Goal: Check status: Check status

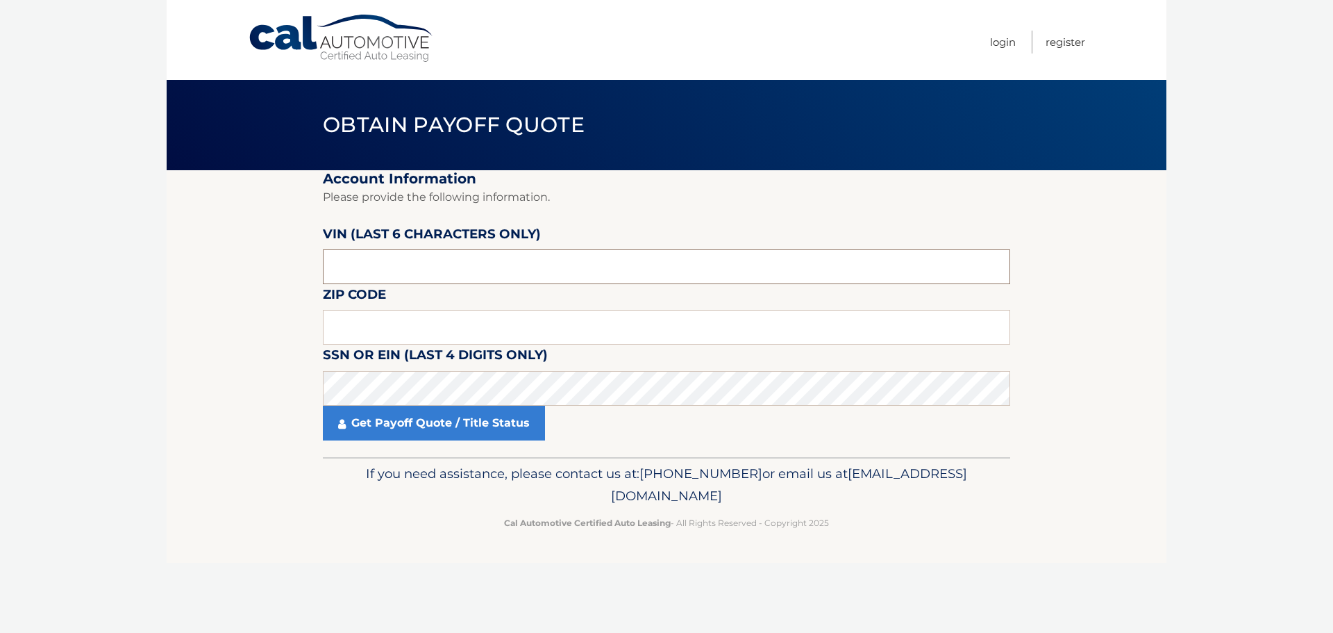
drag, startPoint x: 360, startPoint y: 263, endPoint x: 252, endPoint y: 251, distance: 109.0
click at [247, 260] on section "Account Information Please provide the following information. [PERSON_NAME] (la…" at bounding box center [667, 313] width 1000 height 287
type input "275290"
click at [380, 313] on input "text" at bounding box center [666, 327] width 687 height 35
type input "11565"
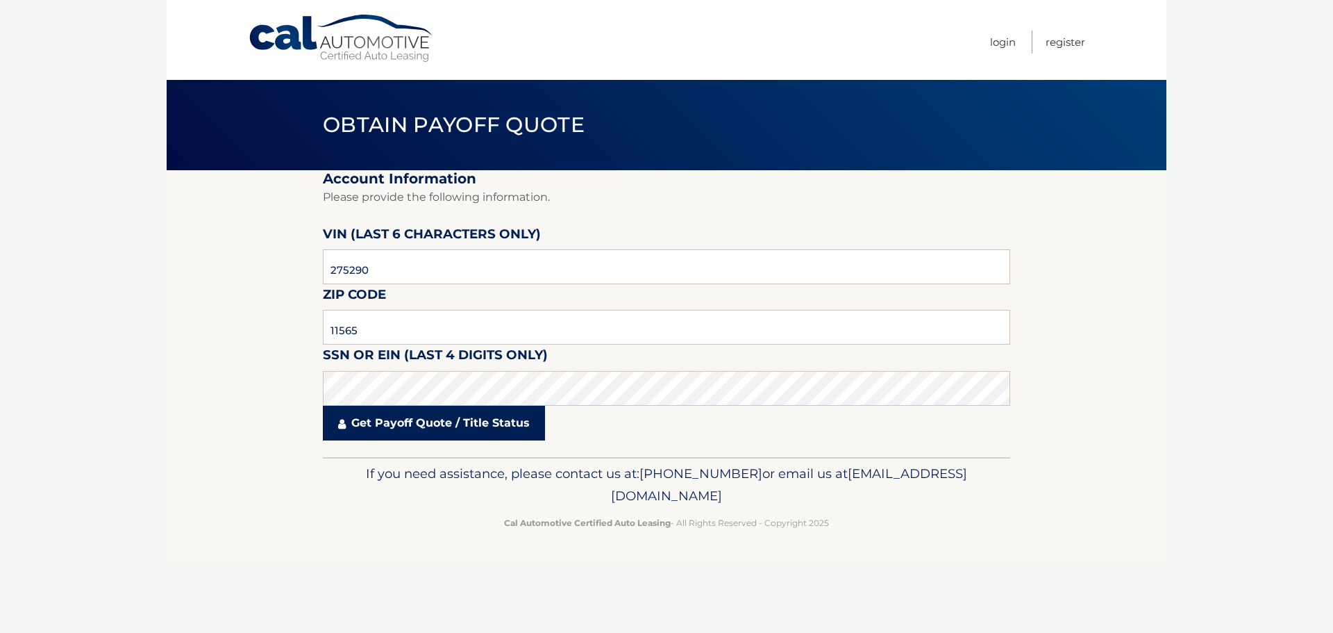
click at [351, 424] on link "Get Payoff Quote / Title Status" at bounding box center [434, 422] width 222 height 35
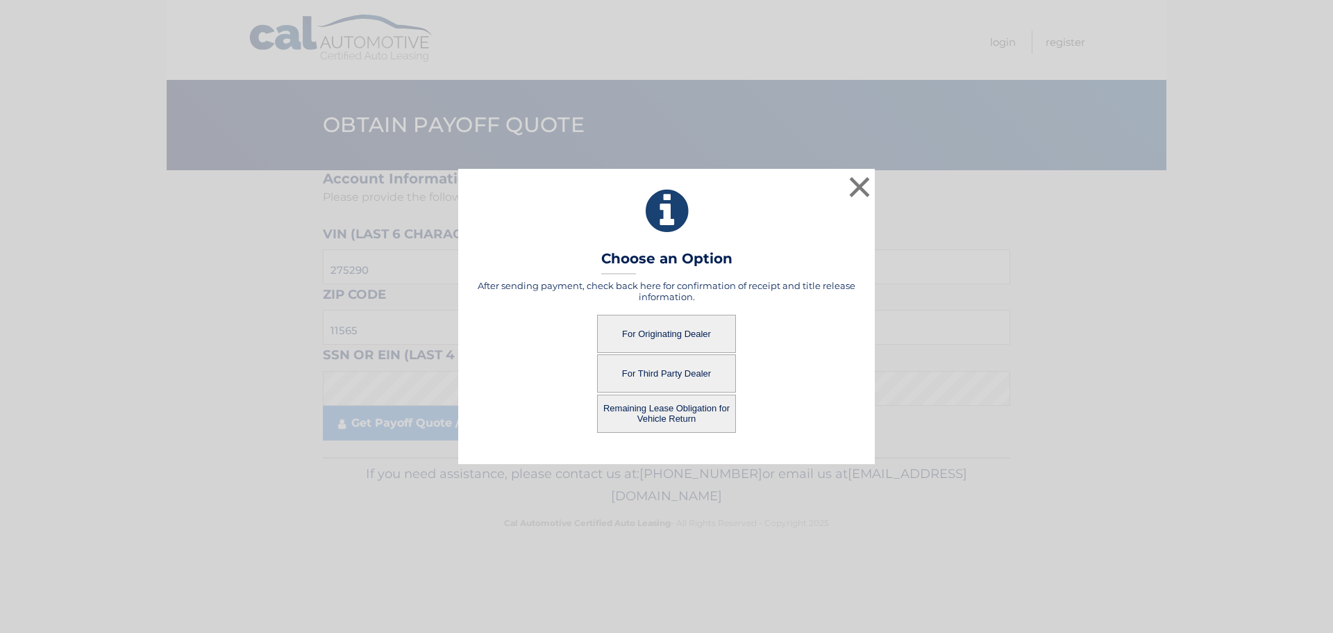
click at [683, 333] on button "For Originating Dealer" at bounding box center [666, 334] width 139 height 38
click at [658, 333] on button "For Originating Dealer" at bounding box center [666, 334] width 139 height 38
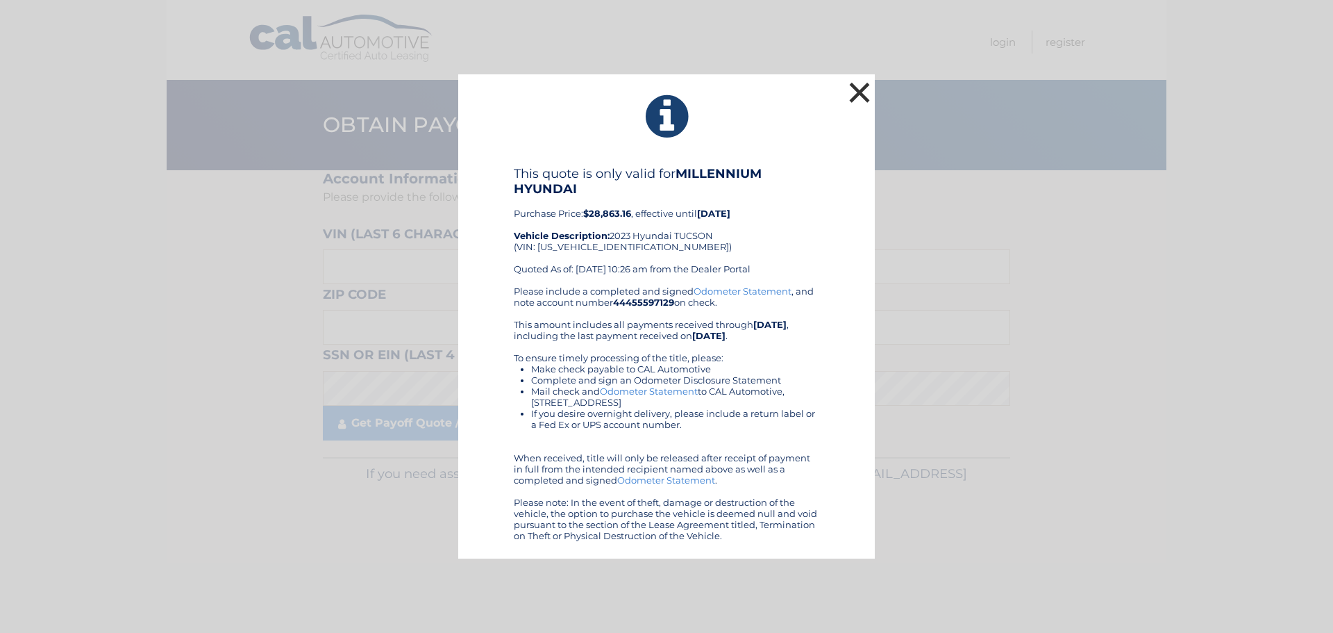
click at [863, 92] on button "×" at bounding box center [860, 92] width 28 height 28
